Goal: Transaction & Acquisition: Download file/media

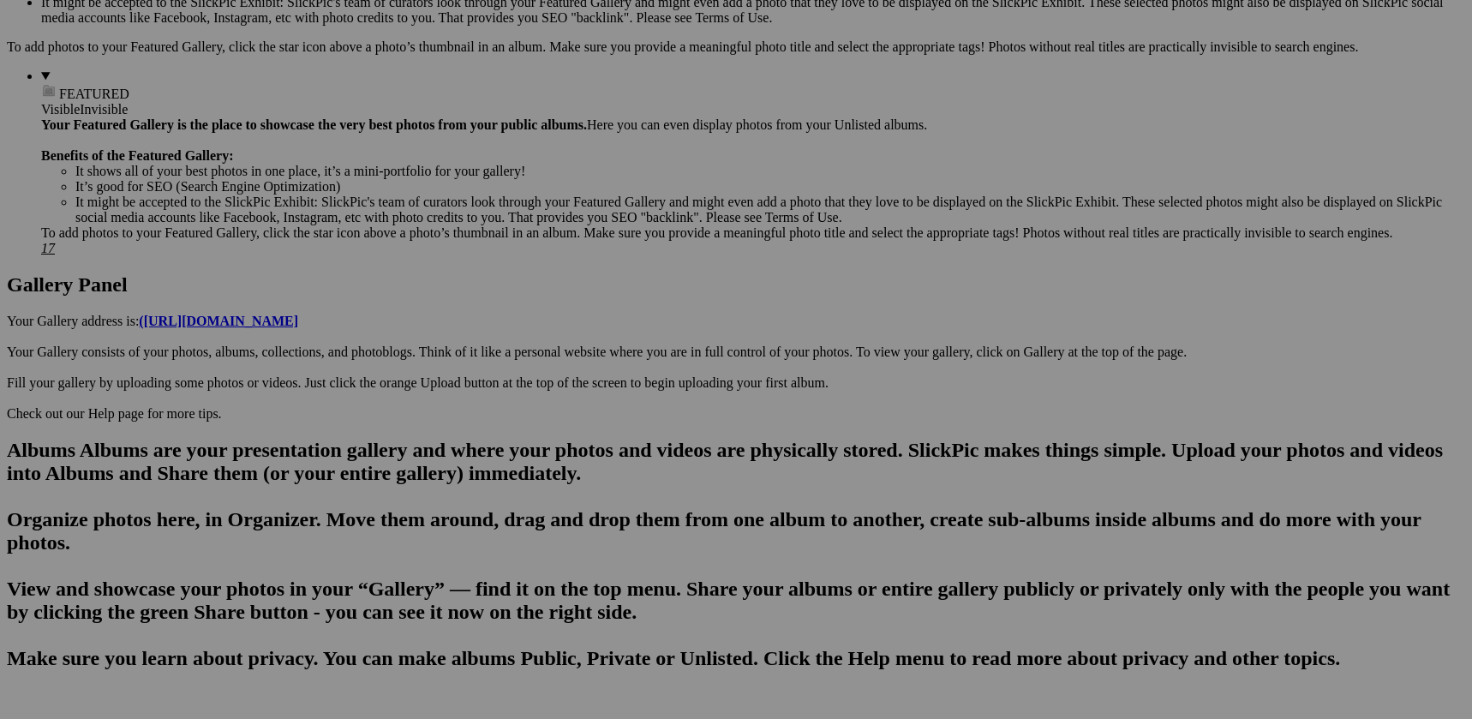
scroll to position [638, 0]
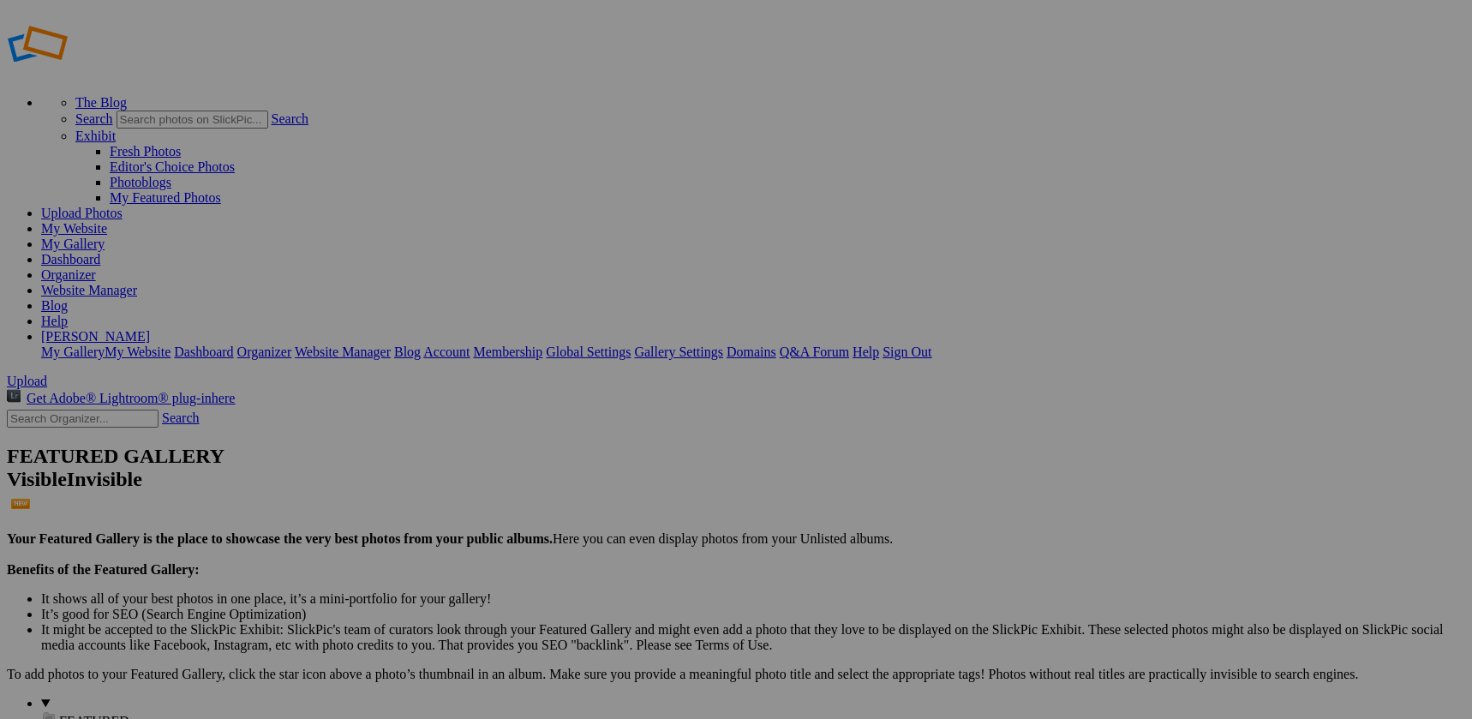
scroll to position [775, 0]
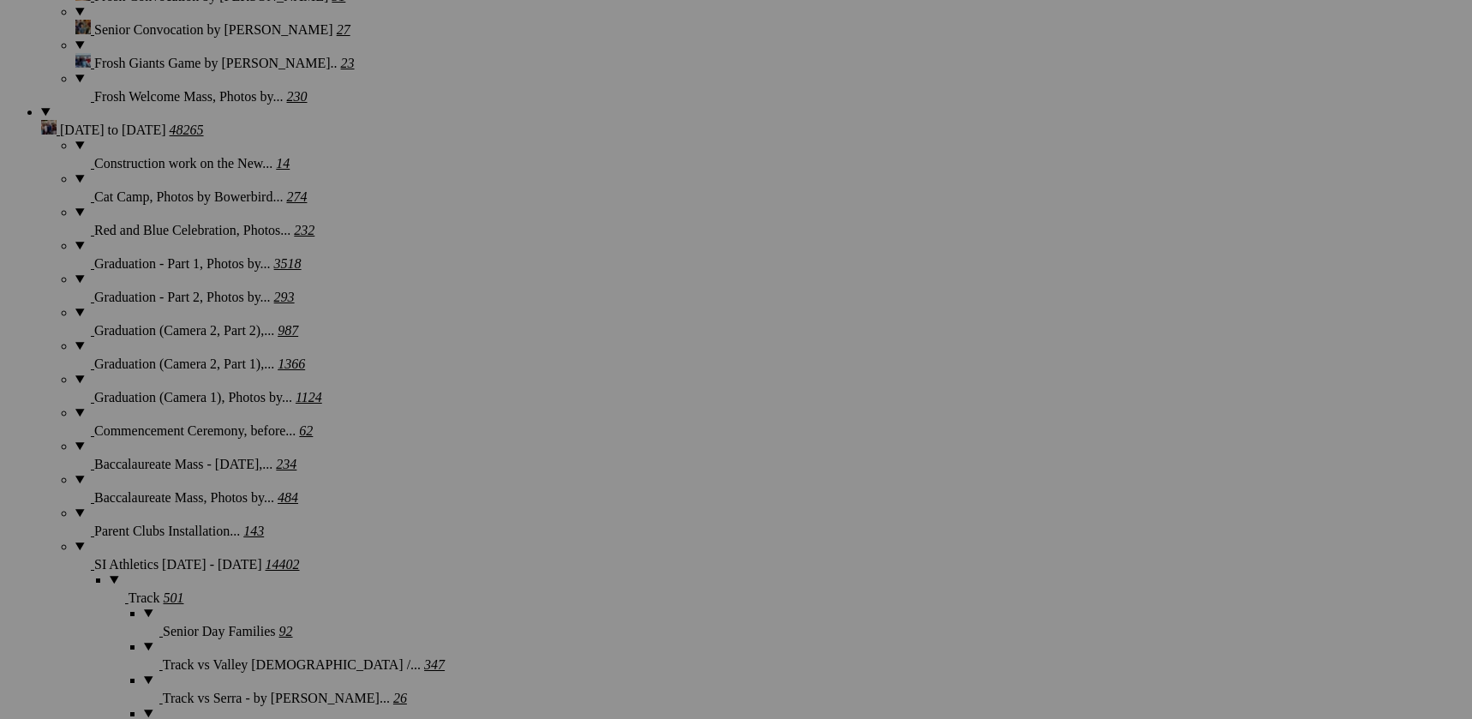
scroll to position [3590, 0]
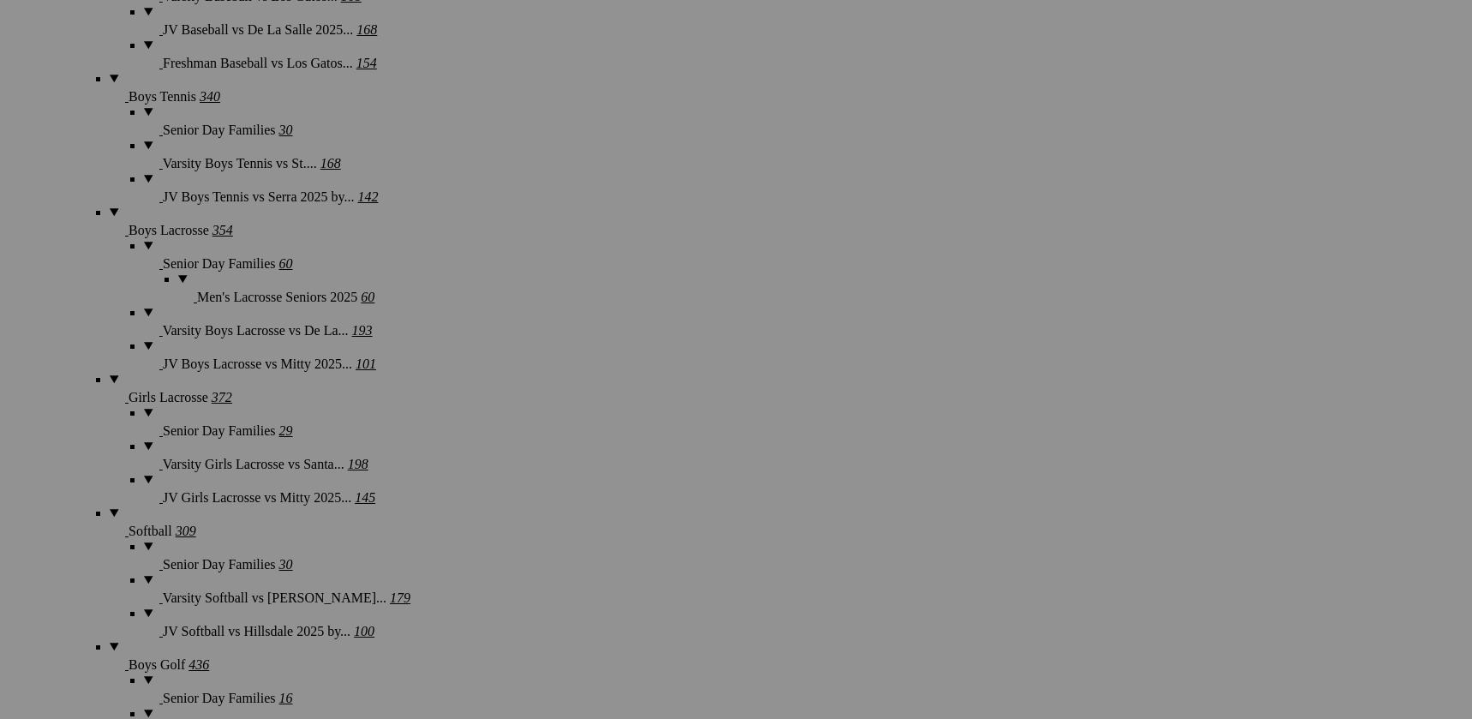
scroll to position [3644, 0]
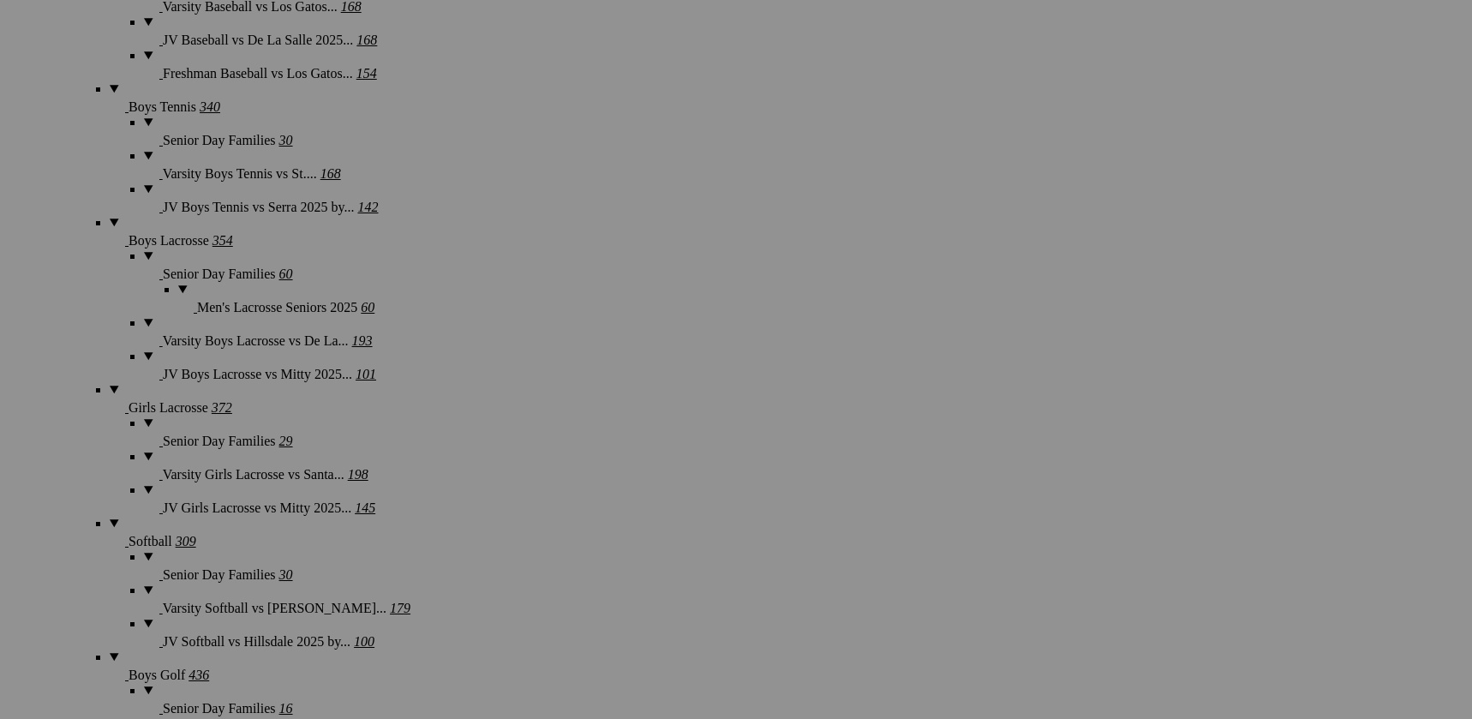
scroll to position [3819, 0]
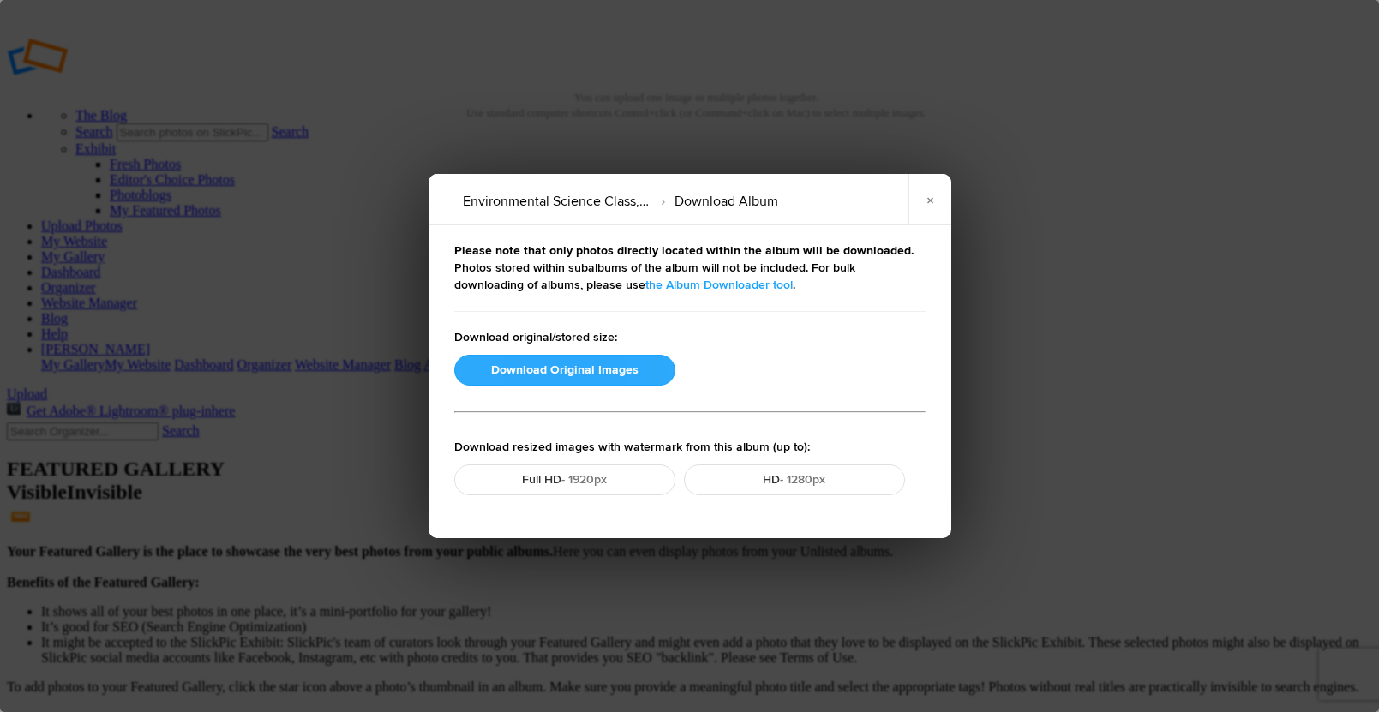
click at [601, 377] on button "Download Original Images" at bounding box center [564, 370] width 221 height 31
